Goal: Check status: Check status

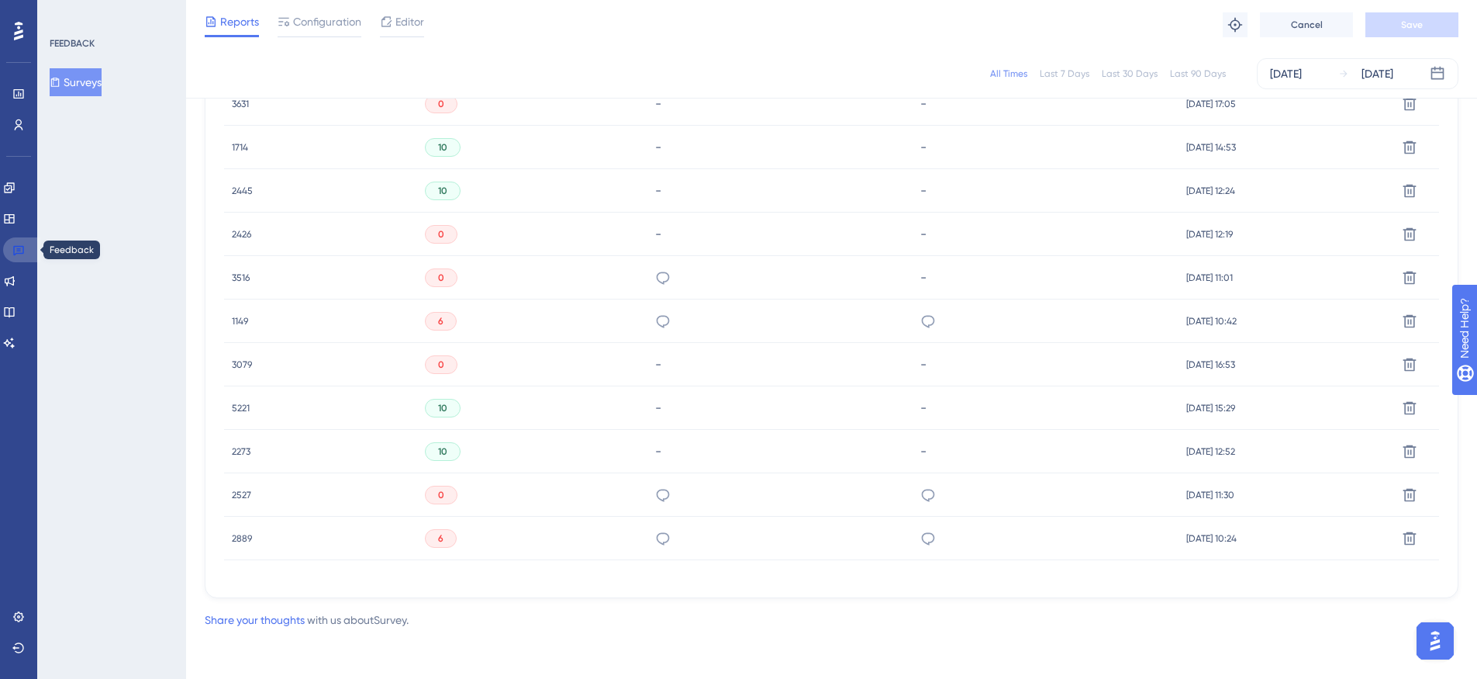
click at [27, 249] on link at bounding box center [21, 249] width 37 height 25
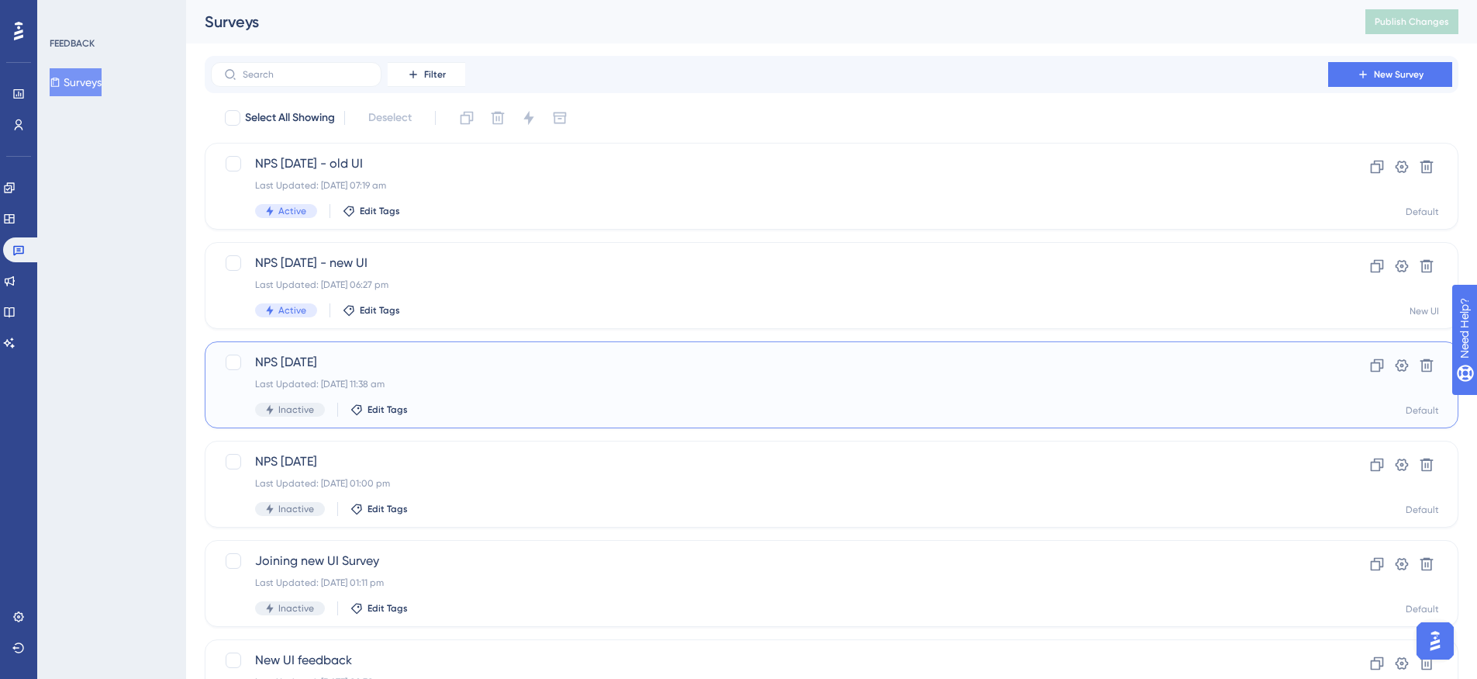
click at [499, 379] on div "Last Updated: [DATE] 11:38 am" at bounding box center [769, 384] width 1029 height 12
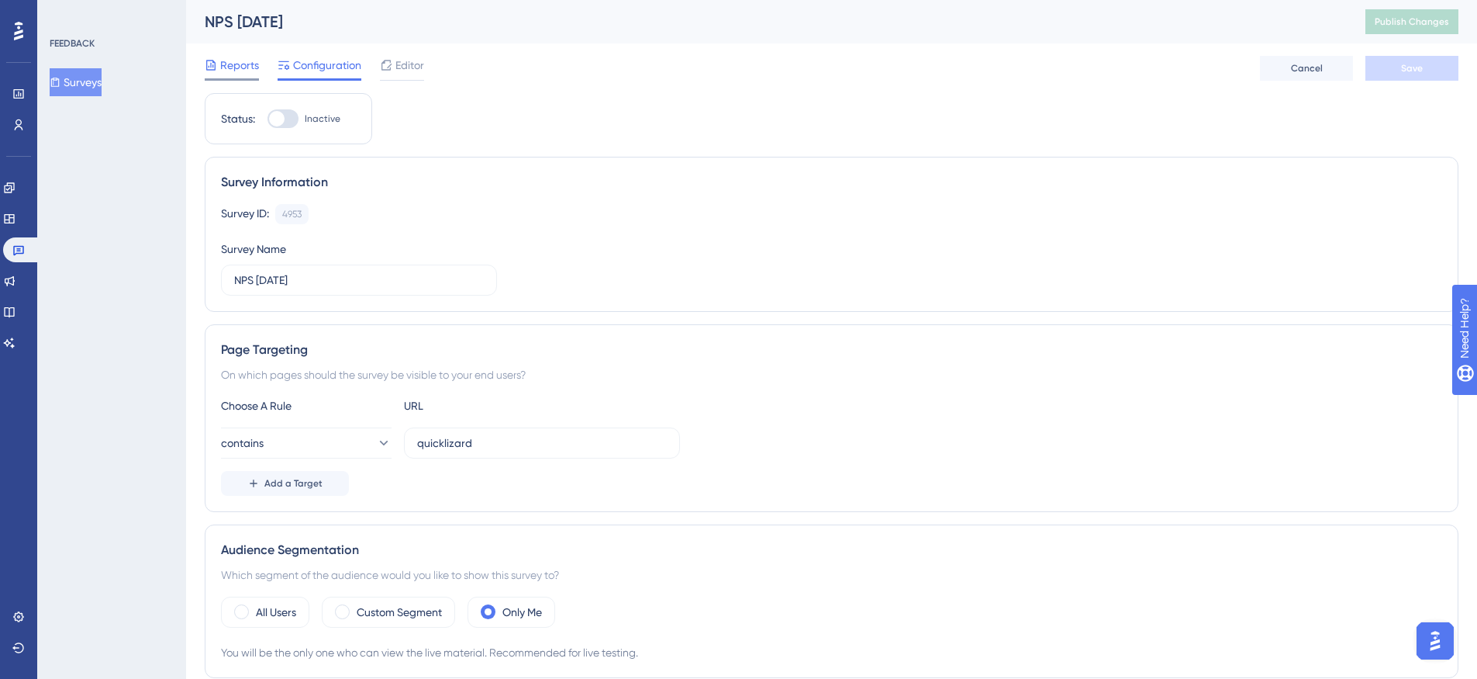
click at [230, 57] on span "Reports" at bounding box center [239, 65] width 39 height 19
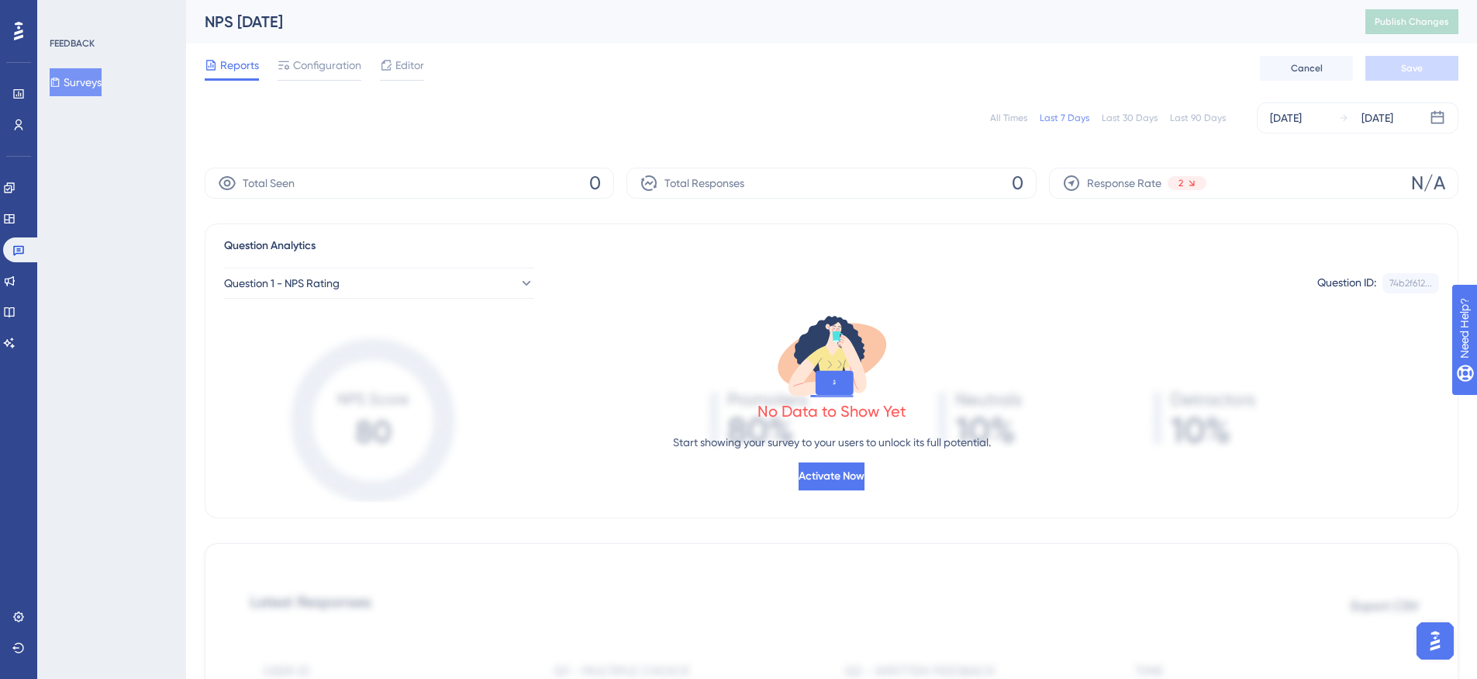
click at [1014, 119] on div "All Times" at bounding box center [1008, 118] width 37 height 12
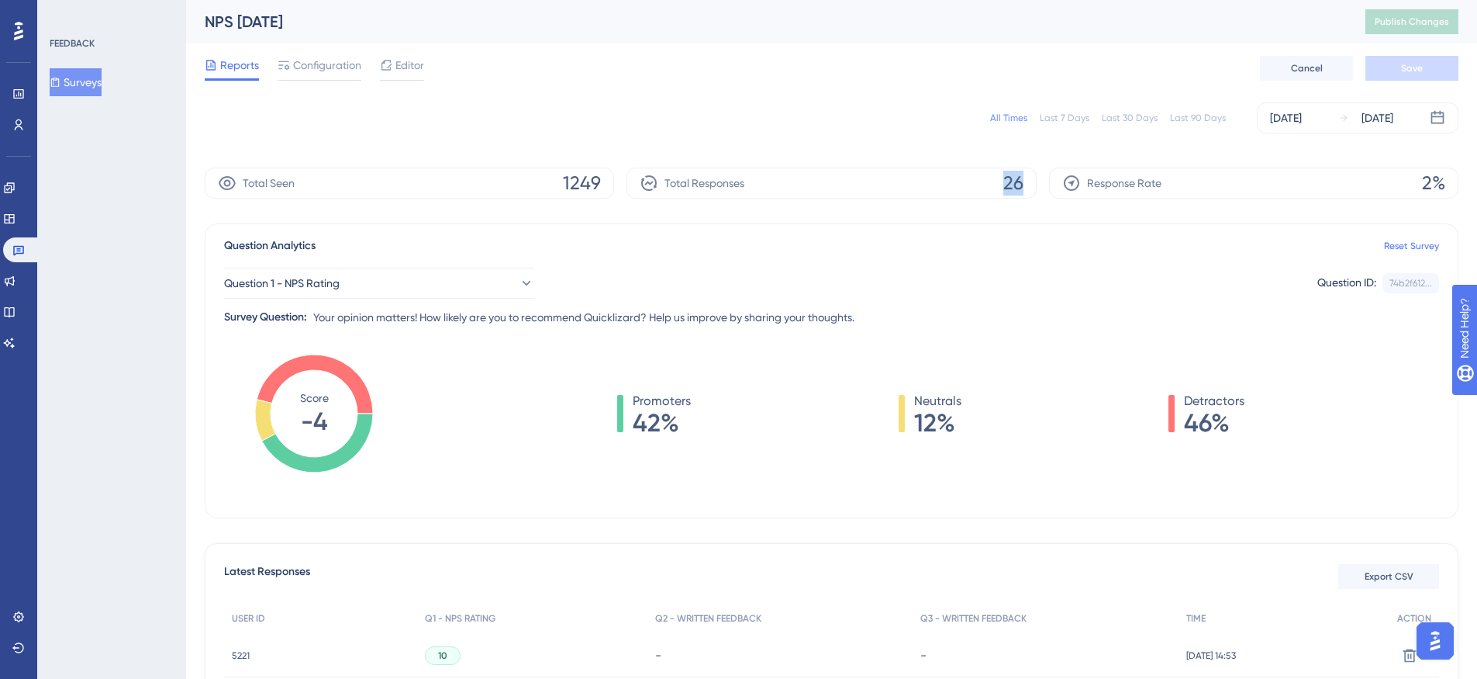
drag, startPoint x: 1021, startPoint y: 179, endPoint x: 1007, endPoint y: 178, distance: 13.2
click at [1007, 178] on span "26" at bounding box center [1014, 183] width 20 height 25
click at [1012, 185] on span "26" at bounding box center [1014, 183] width 20 height 25
click at [13, 254] on icon at bounding box center [18, 250] width 12 height 12
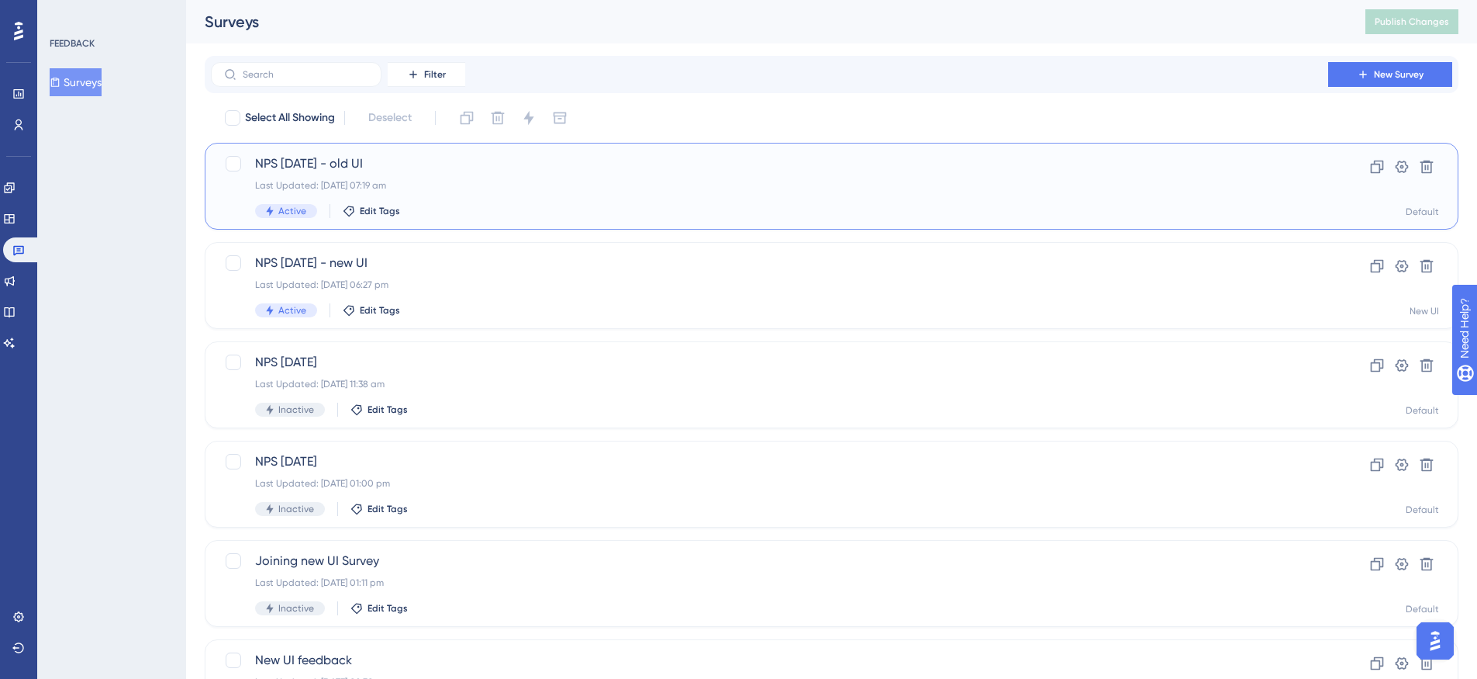
click at [506, 198] on div "NPS [DATE] - old UI Last Updated: [DATE] 07:19 am Active Edit Tags" at bounding box center [769, 186] width 1029 height 64
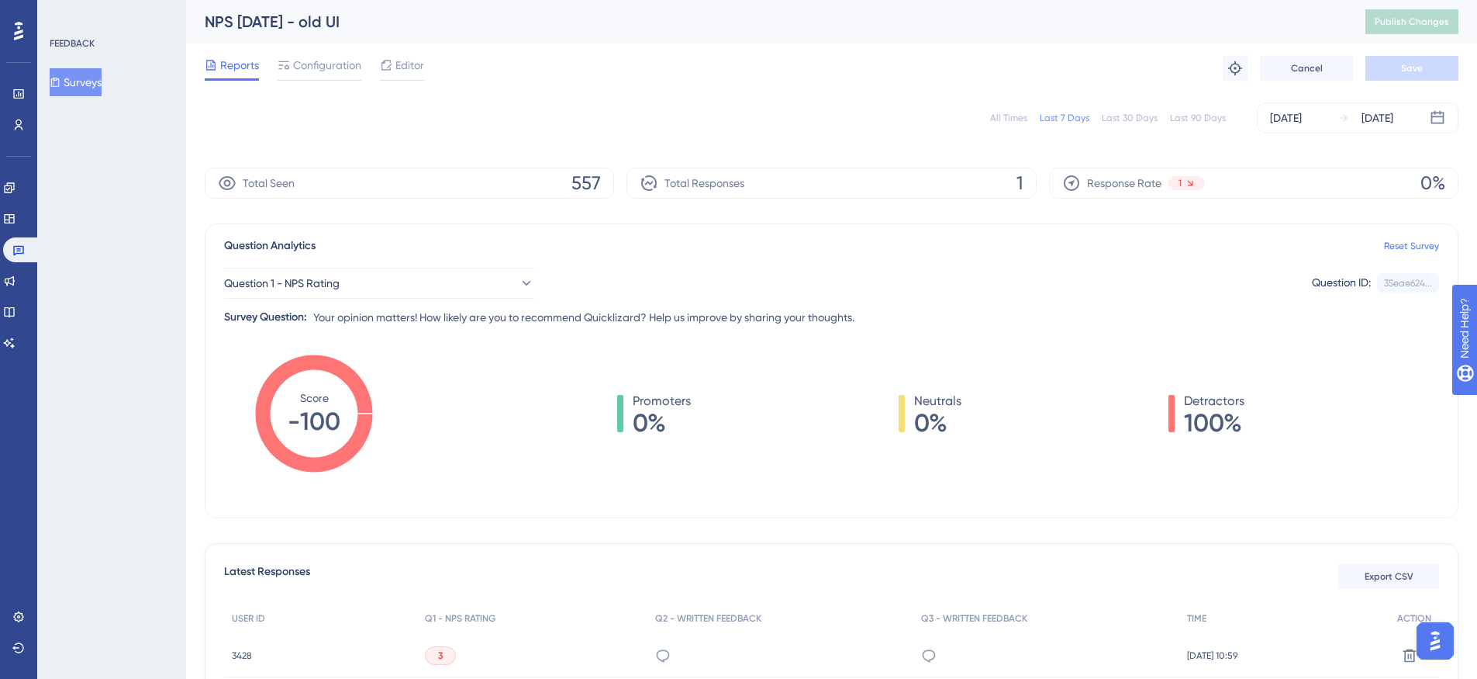
click at [994, 116] on div "All Times" at bounding box center [1008, 118] width 37 height 12
click at [1018, 185] on span "31" at bounding box center [1015, 183] width 17 height 25
click at [1018, 180] on span "31" at bounding box center [1015, 183] width 17 height 25
click at [1001, 192] on div "Total Responses 31" at bounding box center [832, 183] width 410 height 31
